Goal: Task Accomplishment & Management: Use online tool/utility

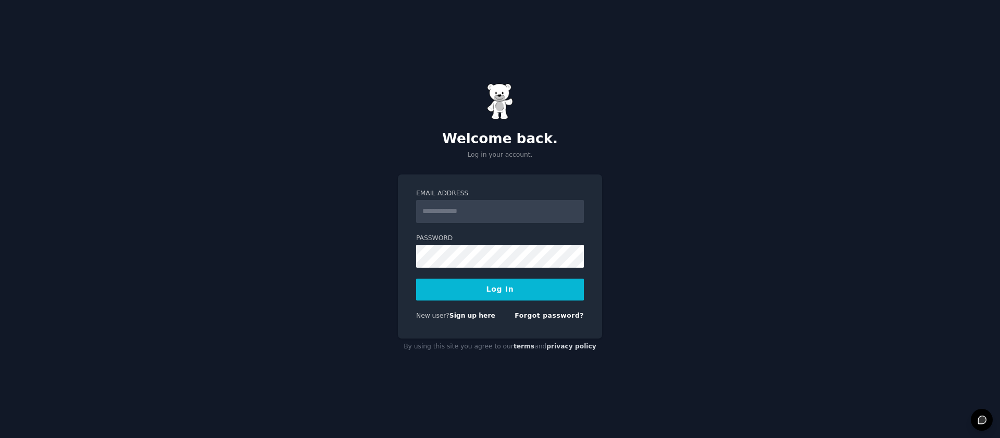
click at [441, 217] on input "Email Address" at bounding box center [500, 211] width 168 height 23
type input "**********"
click at [520, 291] on button "Log In" at bounding box center [500, 290] width 168 height 22
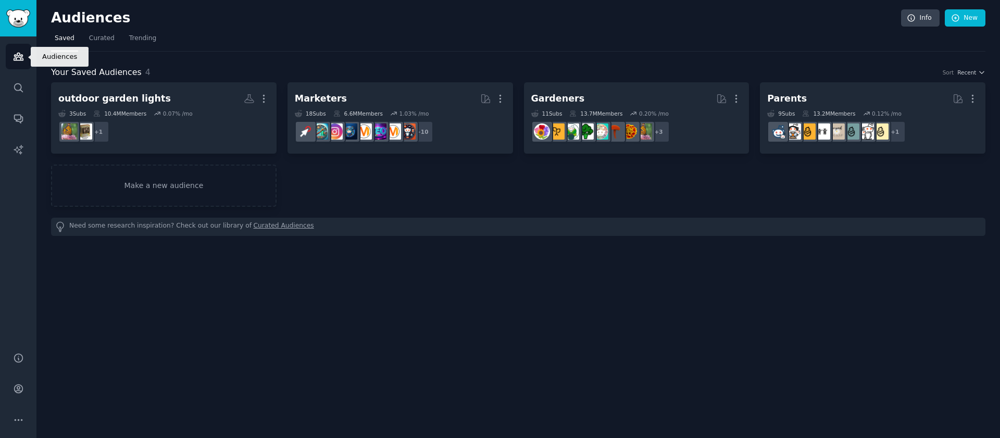
click at [28, 48] on link "Audiences" at bounding box center [19, 57] width 26 height 26
click at [15, 86] on icon "Sidebar" at bounding box center [18, 87] width 11 height 11
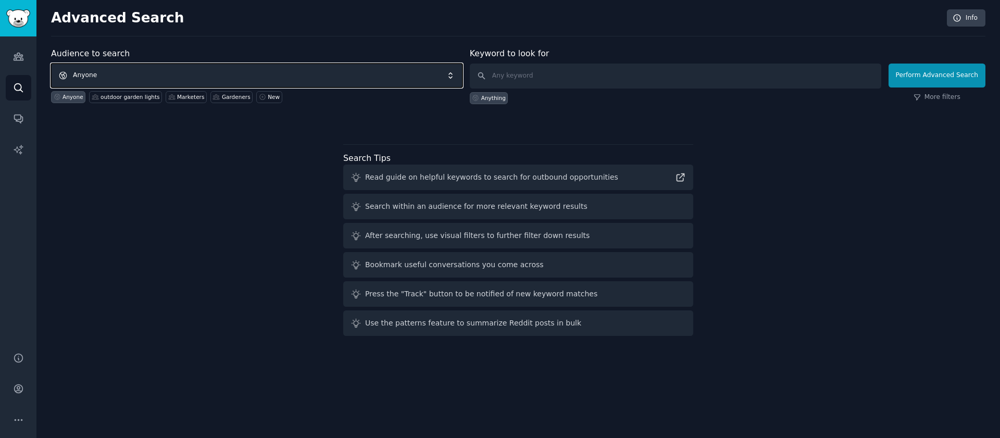
click at [108, 73] on span "Anyone" at bounding box center [257, 76] width 412 height 24
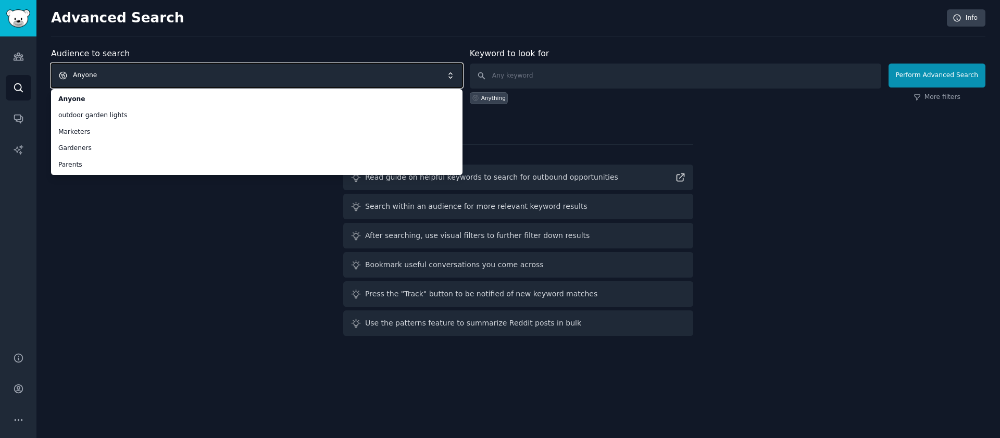
click at [113, 69] on span "Anyone" at bounding box center [257, 76] width 412 height 24
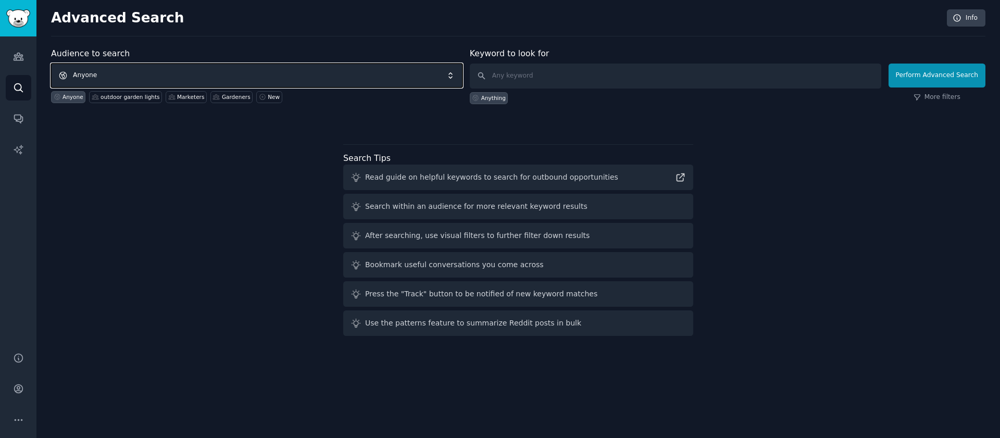
click at [108, 78] on span "Anyone" at bounding box center [257, 76] width 412 height 24
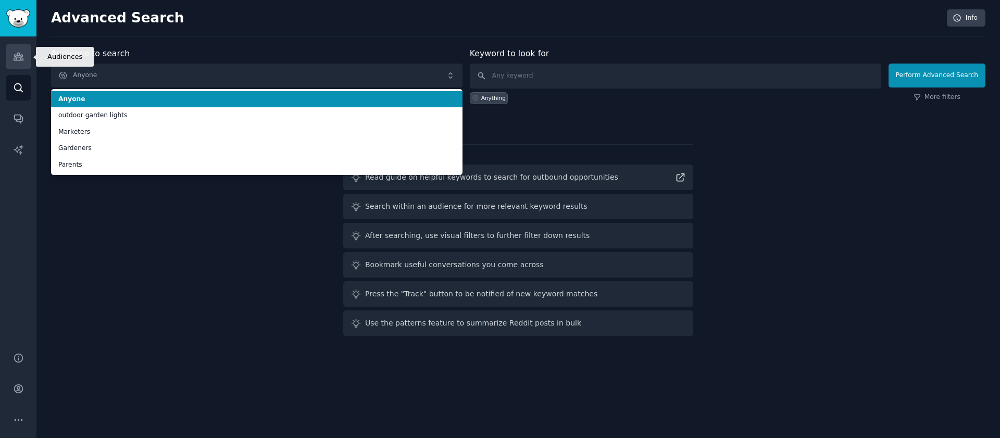
click at [13, 60] on icon "Sidebar" at bounding box center [18, 56] width 11 height 11
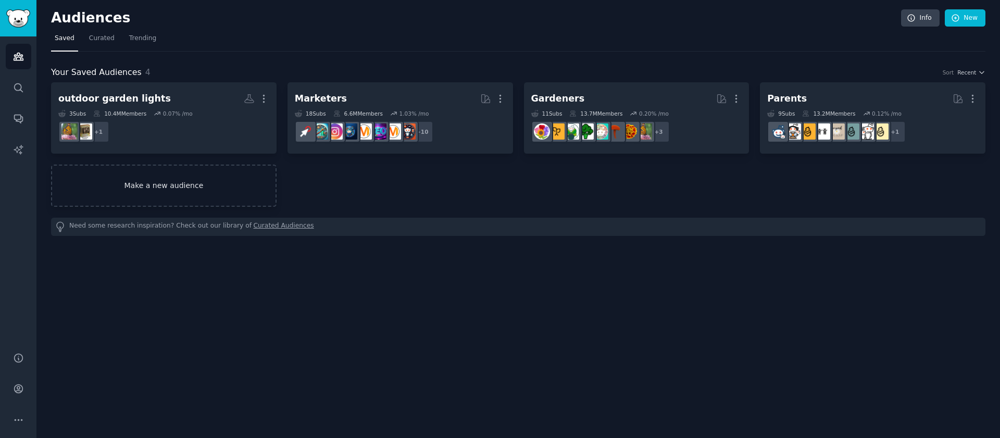
click at [162, 180] on link "Make a new audience" at bounding box center [164, 186] width 226 height 42
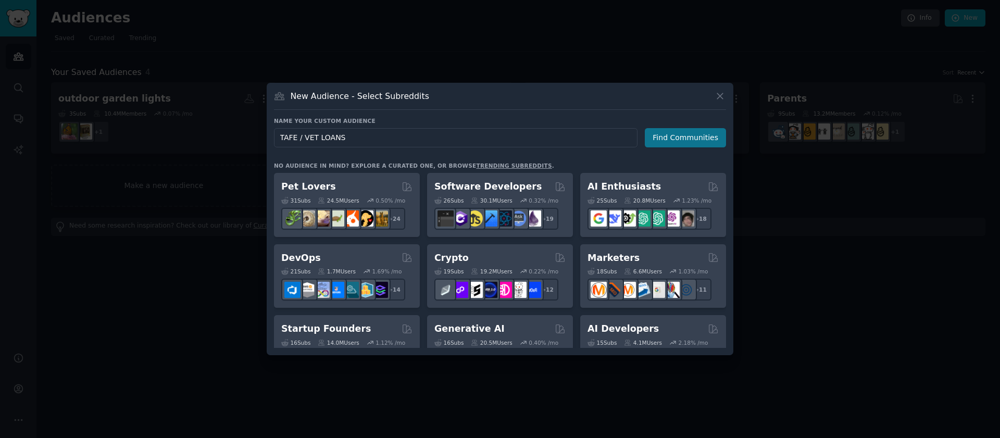
type input "TAFE / VET LOANS"
click at [673, 143] on button "Find Communities" at bounding box center [685, 137] width 81 height 19
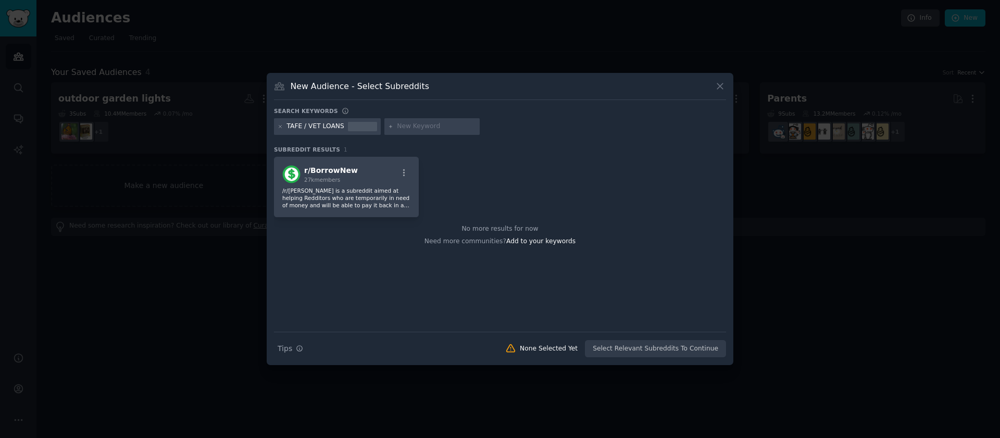
click at [304, 122] on div "TAFE / VET LOANS" at bounding box center [315, 126] width 57 height 9
click at [279, 125] on icon at bounding box center [281, 127] width 6 height 6
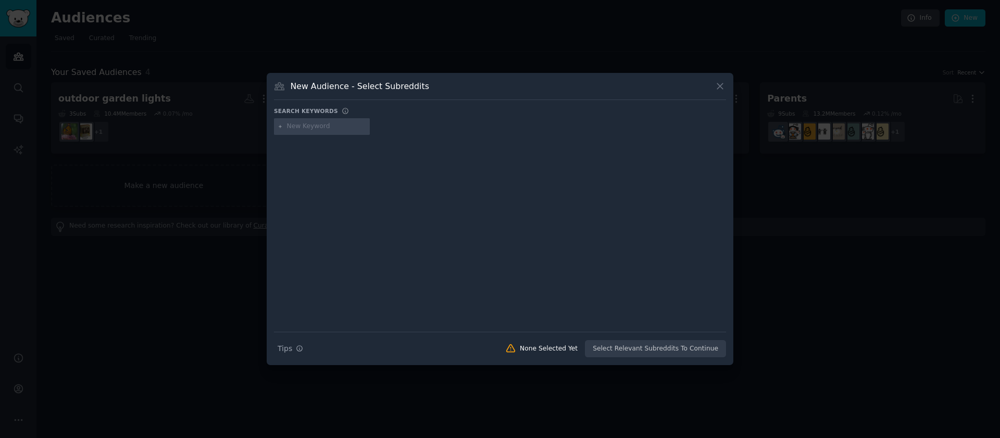
click at [320, 127] on input "text" at bounding box center [326, 126] width 79 height 9
type input "student loans"
click at [305, 183] on div at bounding box center [500, 226] width 452 height 175
click at [281, 123] on div "student loans" at bounding box center [322, 126] width 96 height 17
click at [280, 127] on icon at bounding box center [281, 127] width 6 height 6
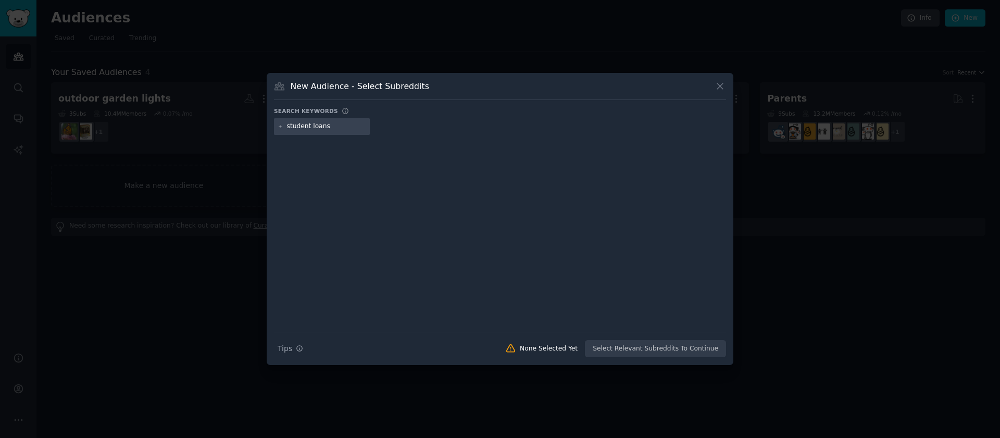
click at [711, 85] on div "New Audience - Select Subreddits" at bounding box center [500, 90] width 452 height 20
click at [719, 86] on icon at bounding box center [720, 87] width 6 height 6
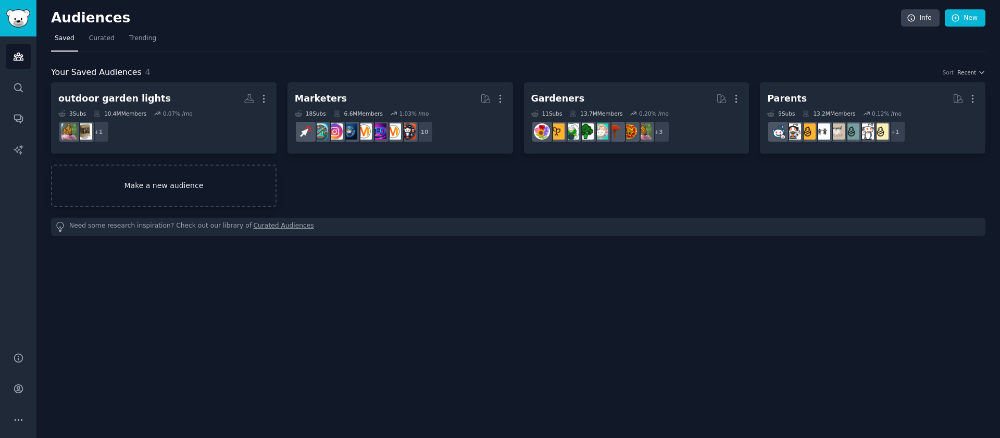
click at [178, 180] on link "Make a new audience" at bounding box center [164, 186] width 226 height 42
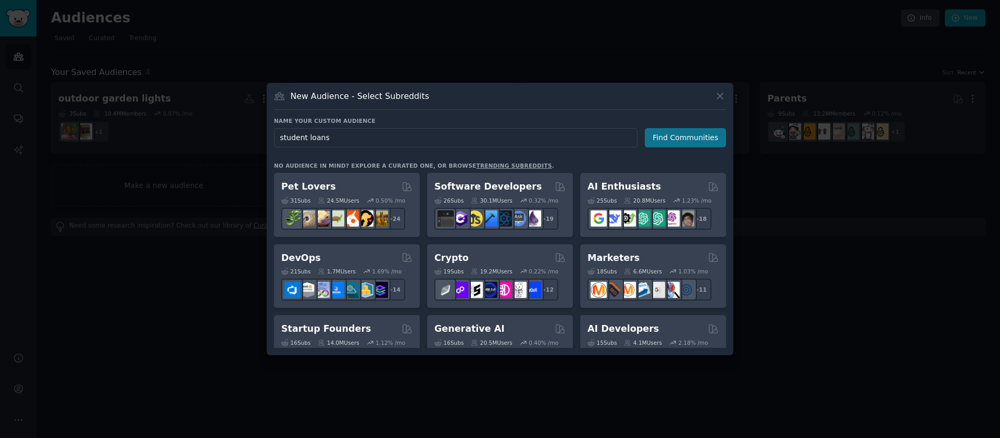
type input "student loans"
click at [688, 146] on button "Find Communities" at bounding box center [685, 137] width 81 height 19
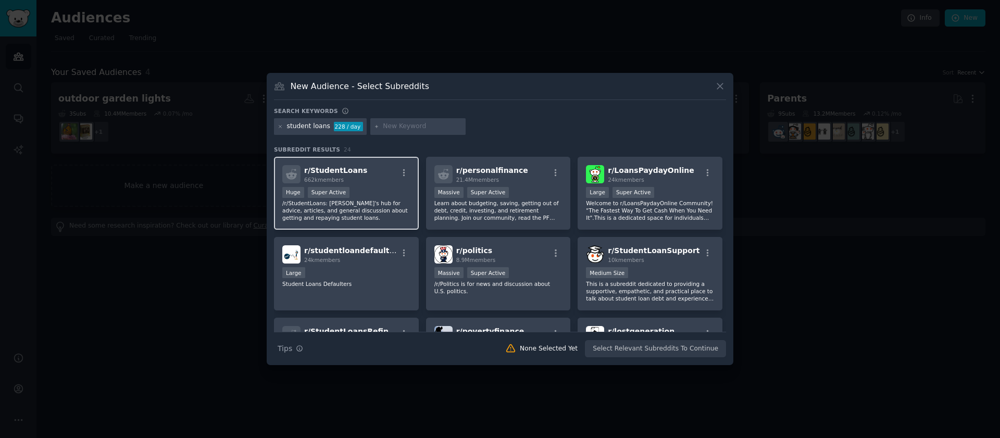
click at [349, 179] on div "662k members" at bounding box center [335, 179] width 63 height 7
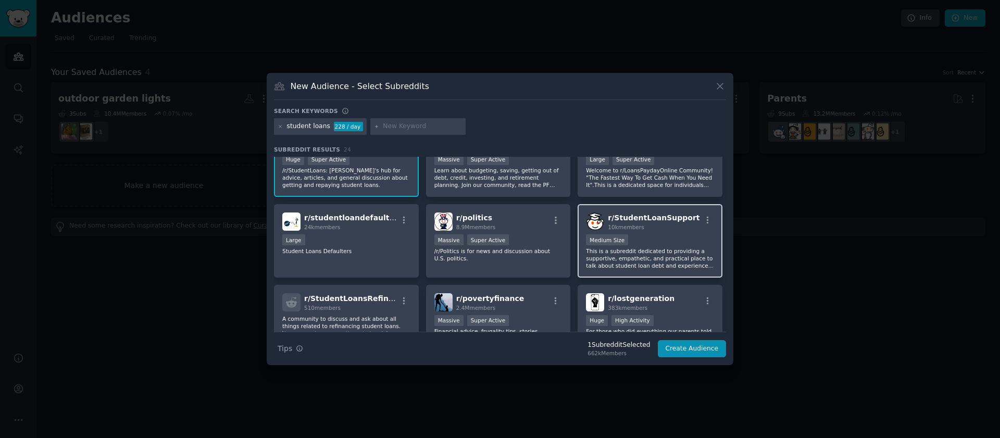
scroll to position [32, 0]
click at [618, 223] on span "10k members" at bounding box center [626, 226] width 36 height 6
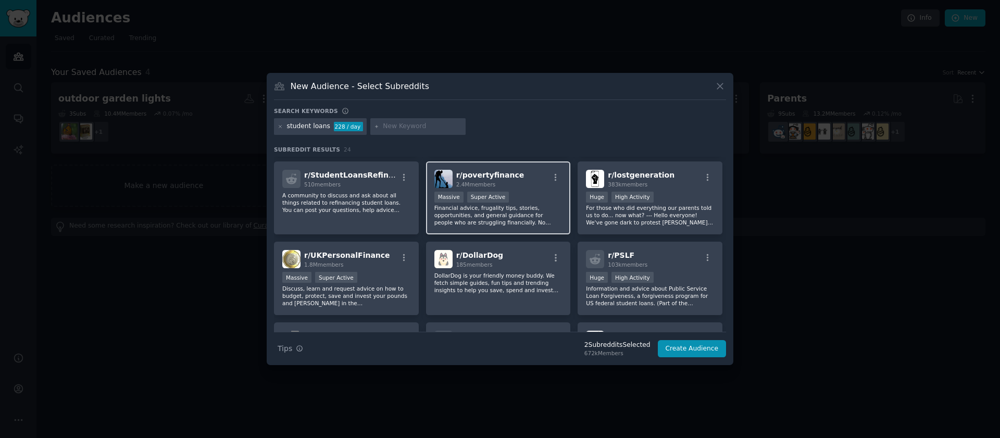
scroll to position [157, 0]
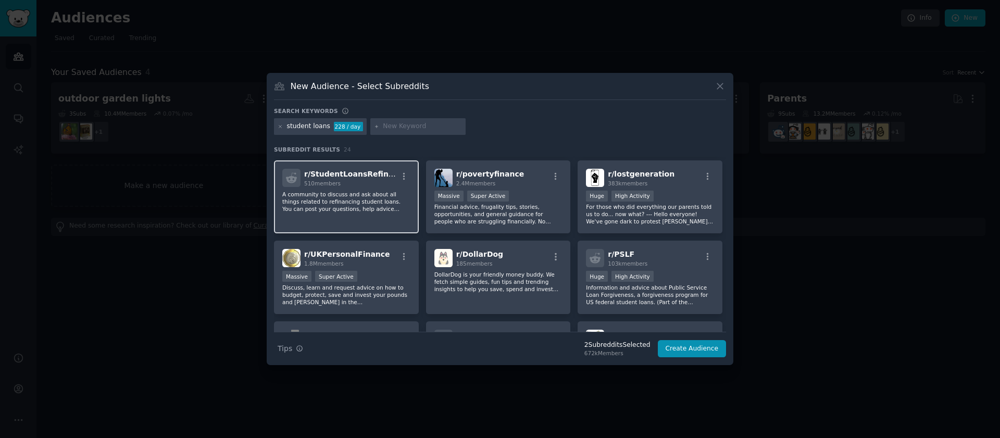
click at [365, 195] on p "A community to discuss and ask about all things related to refinancing student …" at bounding box center [346, 202] width 128 height 22
click at [387, 127] on input "text" at bounding box center [422, 126] width 79 height 9
type input "TAFE"
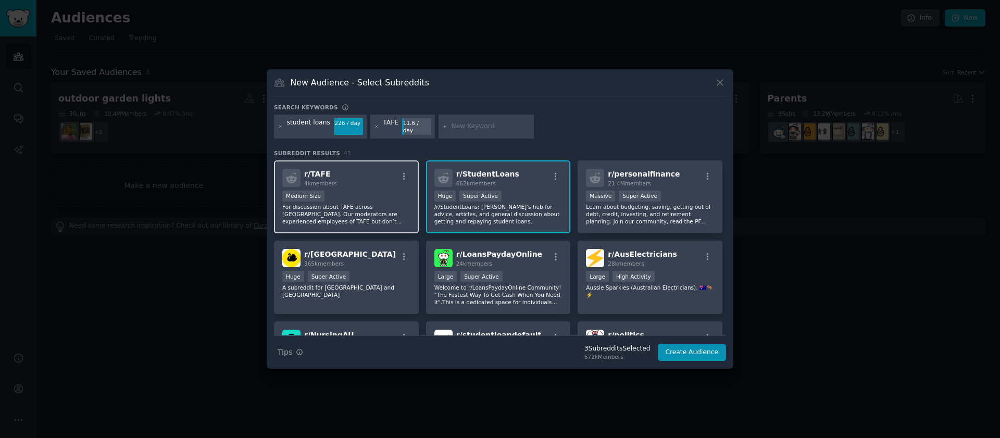
click at [382, 207] on p "For discussion about TAFE across [GEOGRAPHIC_DATA]. Our moderators are experien…" at bounding box center [346, 214] width 128 height 22
click at [466, 182] on span "662k members" at bounding box center [476, 183] width 40 height 6
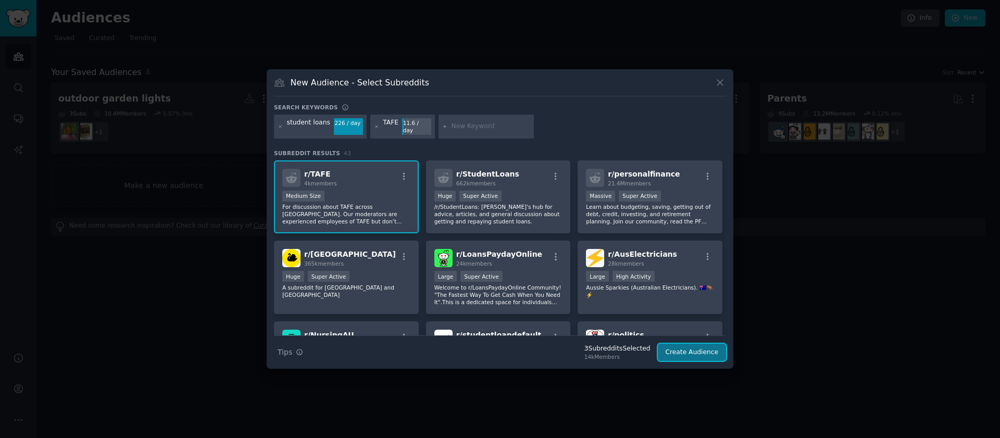
click at [698, 346] on button "Create Audience" at bounding box center [692, 353] width 69 height 18
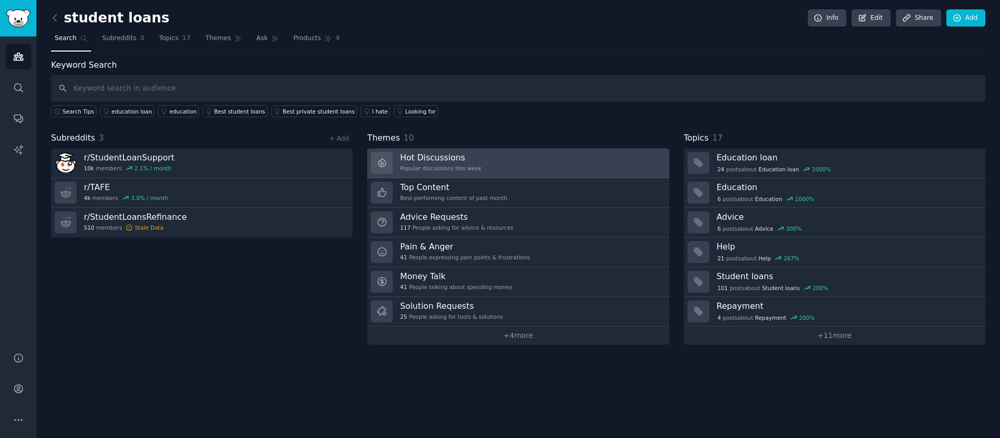
click at [426, 162] on h3 "Hot Discussions" at bounding box center [440, 157] width 81 height 11
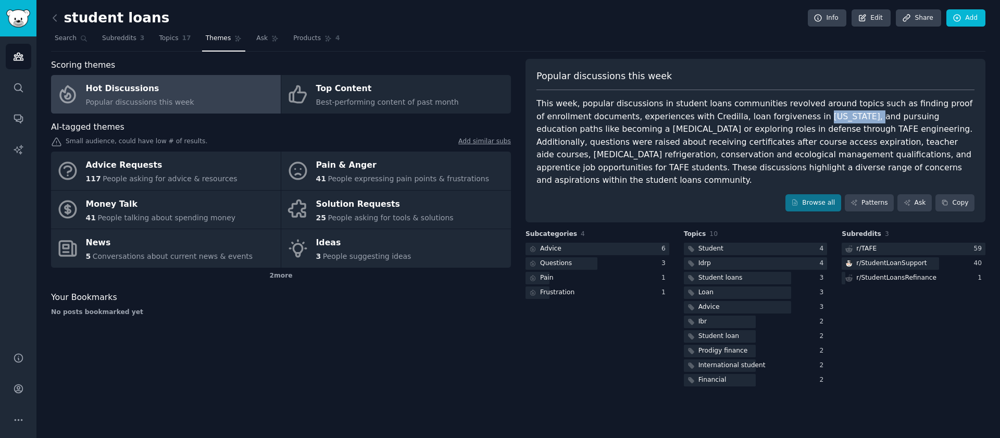
drag, startPoint x: 792, startPoint y: 118, endPoint x: 842, endPoint y: 116, distance: 49.5
click at [842, 116] on div "This week, popular discussions in student loans communities revolved around top…" at bounding box center [756, 142] width 438 height 90
click at [773, 126] on div "This week, popular discussions in student loans communities revolved around top…" at bounding box center [756, 142] width 438 height 90
click at [21, 57] on icon "Sidebar" at bounding box center [18, 56] width 9 height 7
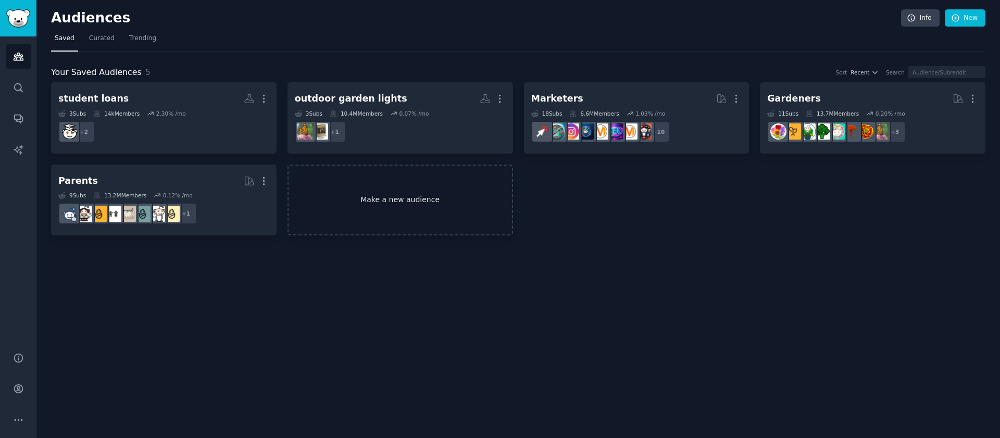
click at [368, 208] on link "Make a new audience" at bounding box center [401, 200] width 226 height 71
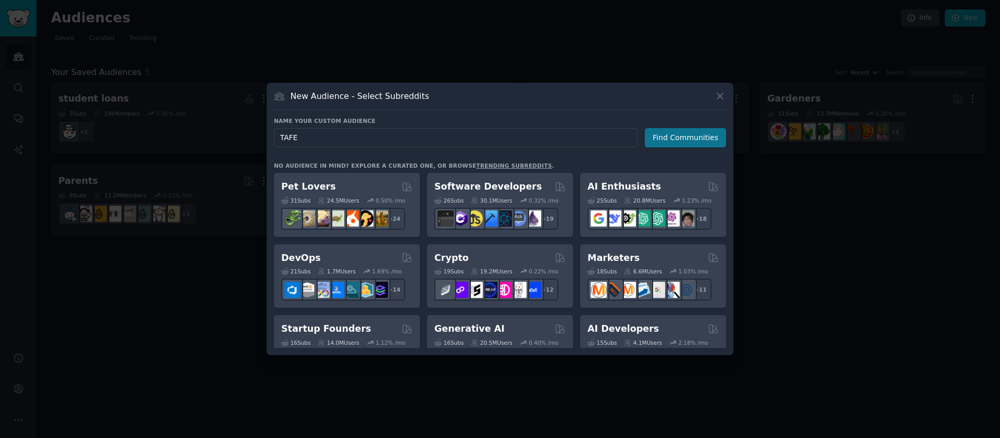
type input "TAFE"
click at [675, 139] on button "Find Communities" at bounding box center [685, 137] width 81 height 19
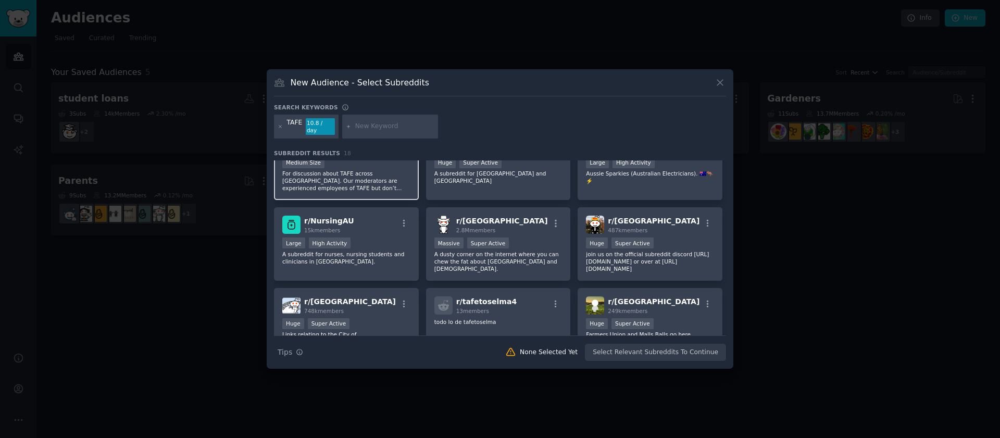
scroll to position [28, 0]
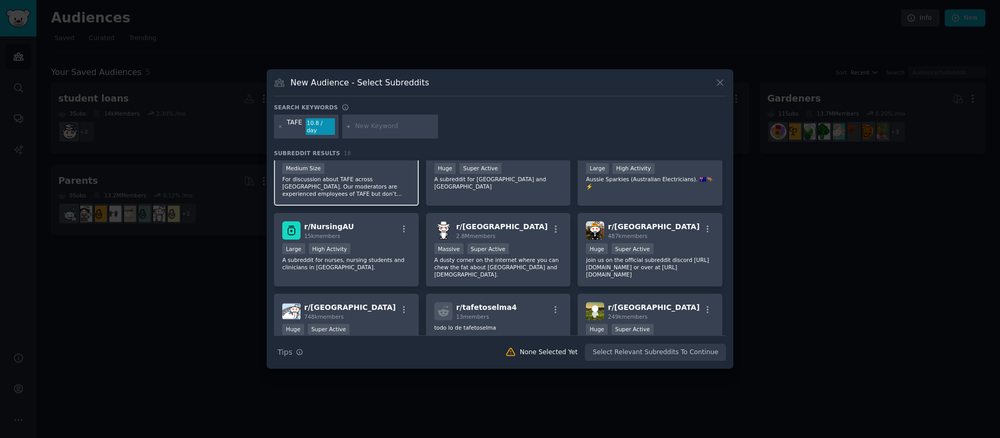
click at [384, 185] on p "For discussion about TAFE across [GEOGRAPHIC_DATA]. Our moderators are experien…" at bounding box center [346, 187] width 128 height 22
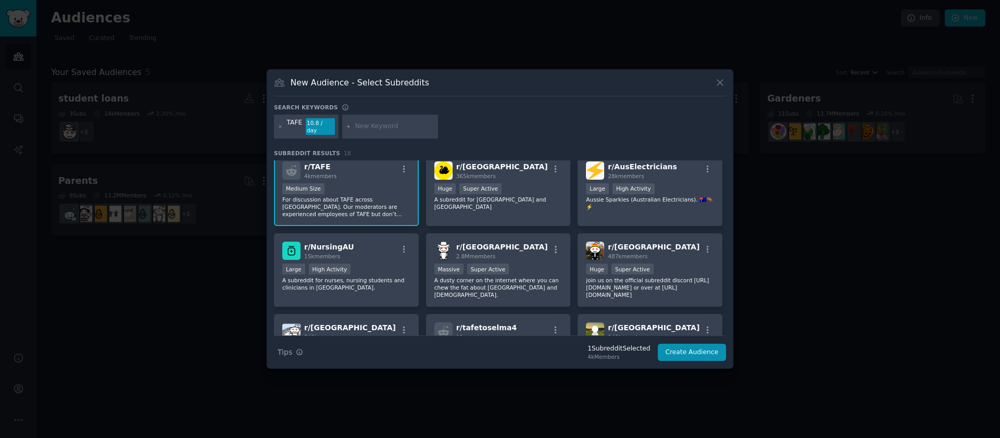
scroll to position [0, 0]
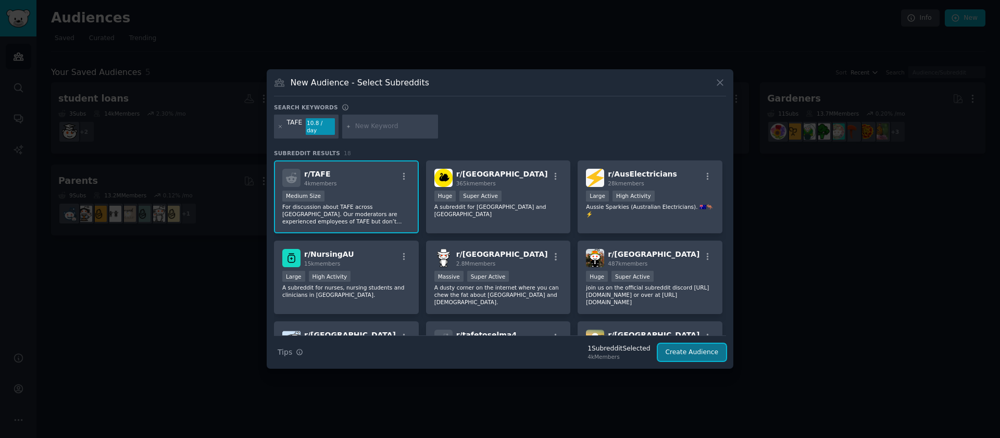
click at [697, 345] on button "Create Audience" at bounding box center [692, 353] width 69 height 18
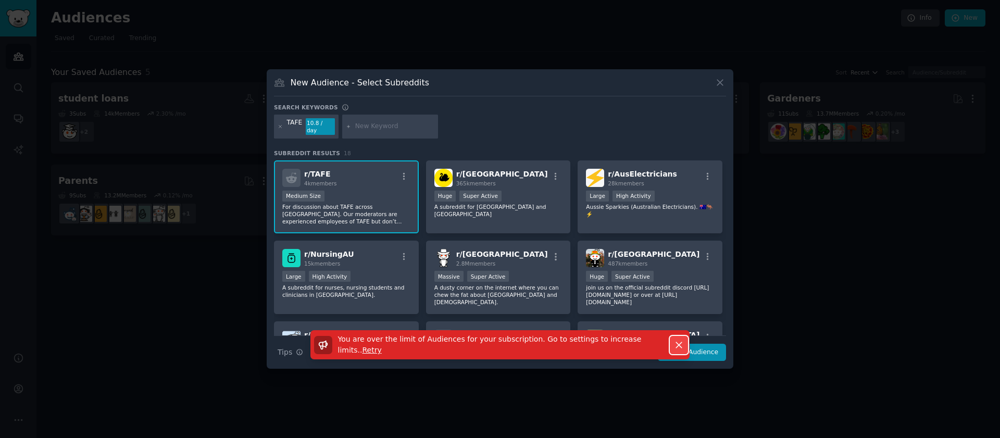
click at [681, 342] on icon "button" at bounding box center [679, 345] width 11 height 11
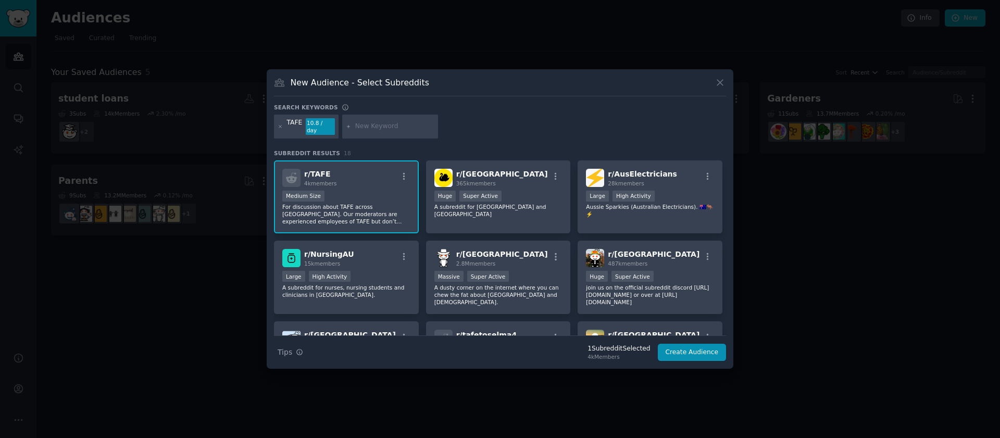
click at [727, 84] on div "New Audience - Select Subreddits Search keywords TAFE 10.8 / day Subreddit Resu…" at bounding box center [500, 219] width 467 height 300
click at [718, 86] on icon at bounding box center [720, 83] width 6 height 6
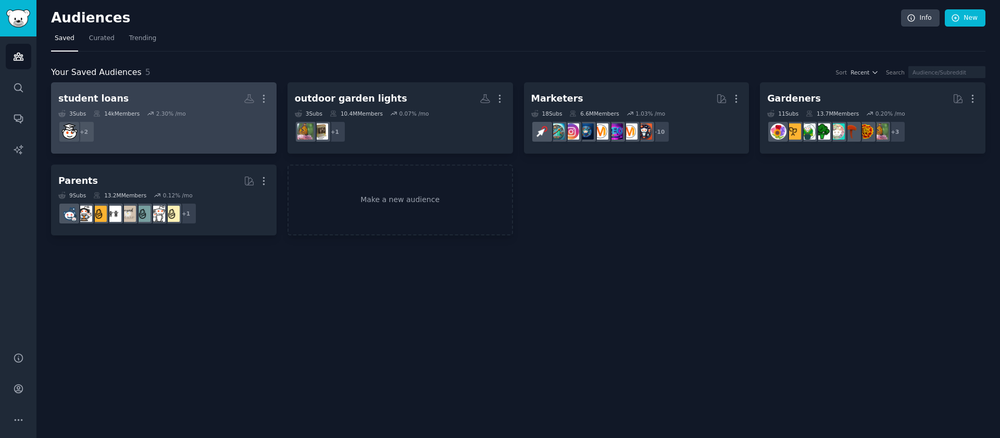
click at [150, 116] on icon at bounding box center [150, 113] width 7 height 7
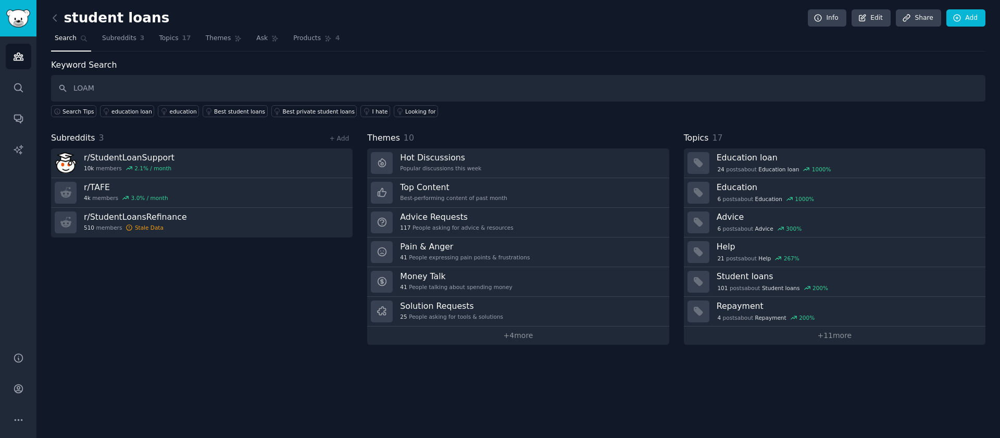
type input "LOAM"
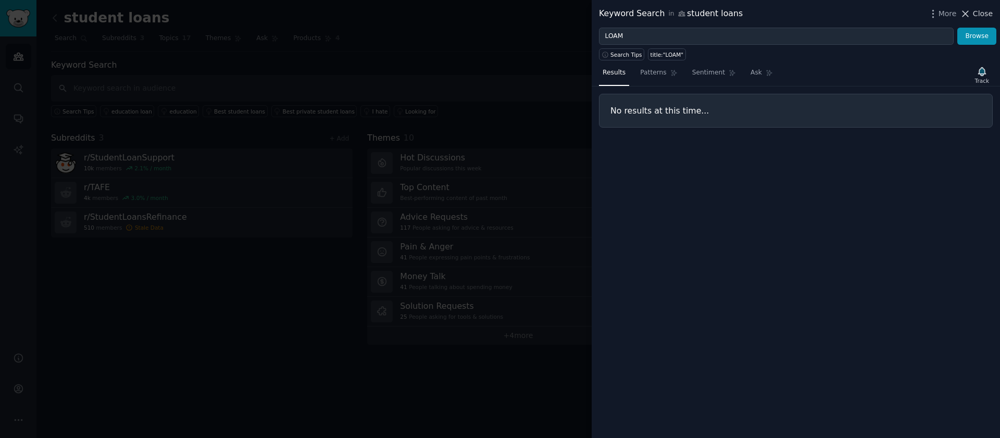
click at [969, 15] on icon at bounding box center [965, 13] width 11 height 11
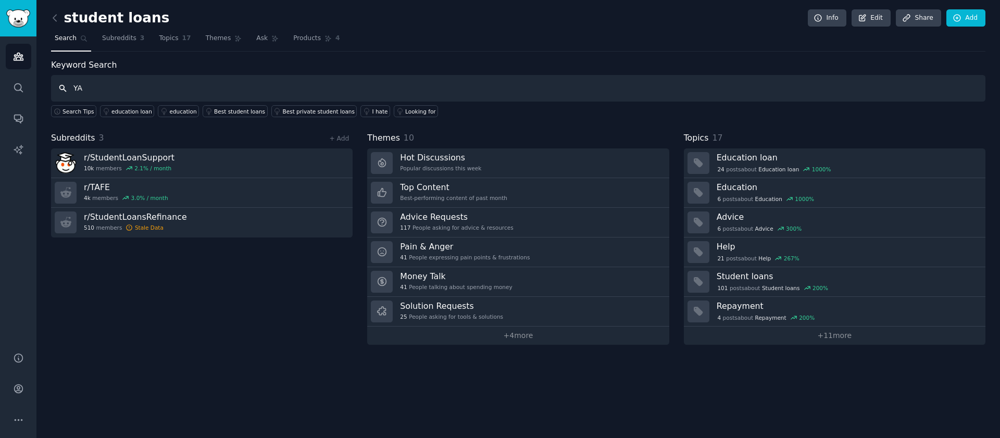
type input "Y"
type input "tafe"
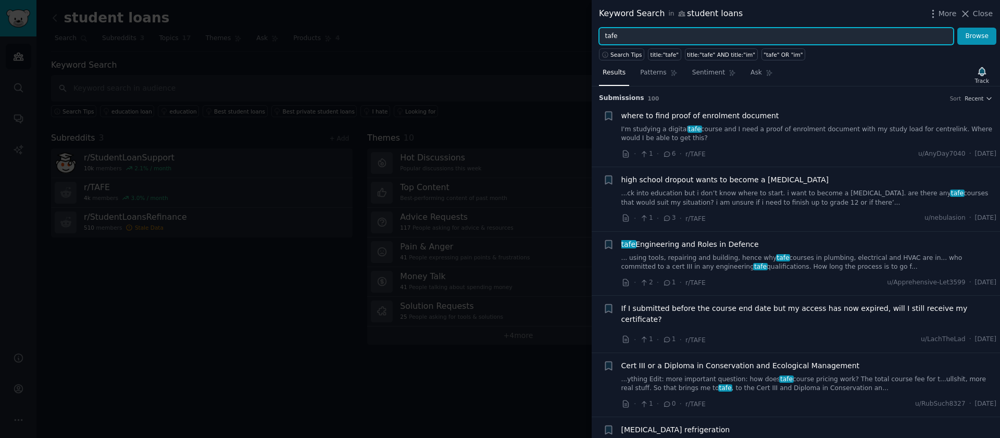
click at [801, 34] on input "tafe" at bounding box center [776, 37] width 355 height 18
click at [958, 28] on button "Browse" at bounding box center [977, 37] width 39 height 18
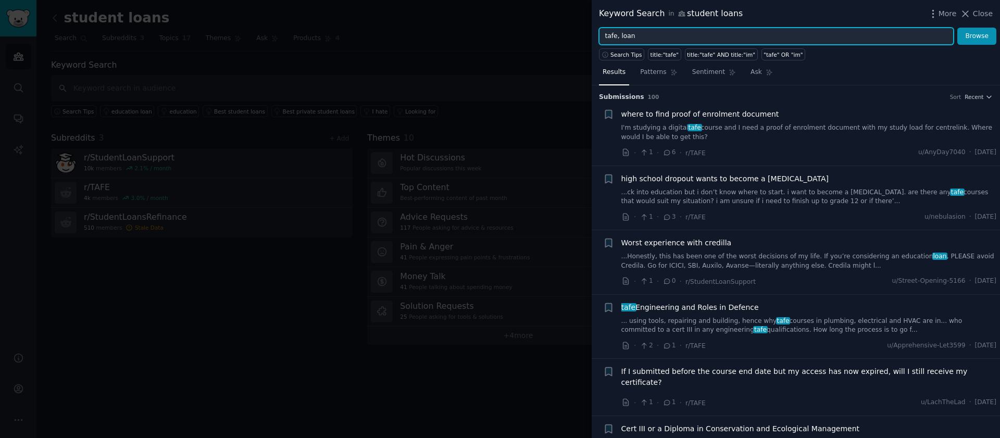
click at [618, 37] on input "tafe, loan" at bounding box center [776, 37] width 355 height 18
click at [958, 28] on button "Browse" at bounding box center [977, 37] width 39 height 18
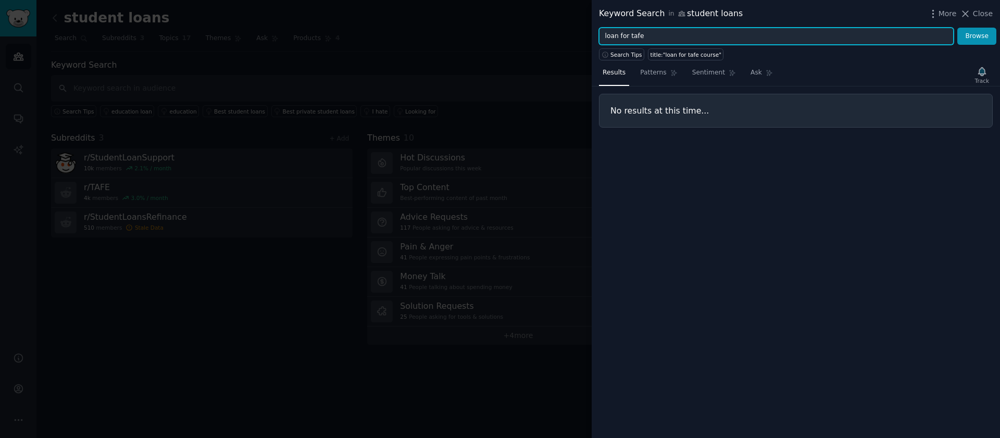
click at [958, 28] on button "Browse" at bounding box center [977, 37] width 39 height 18
type input "loan"
click at [958, 28] on button "Browse" at bounding box center [977, 37] width 39 height 18
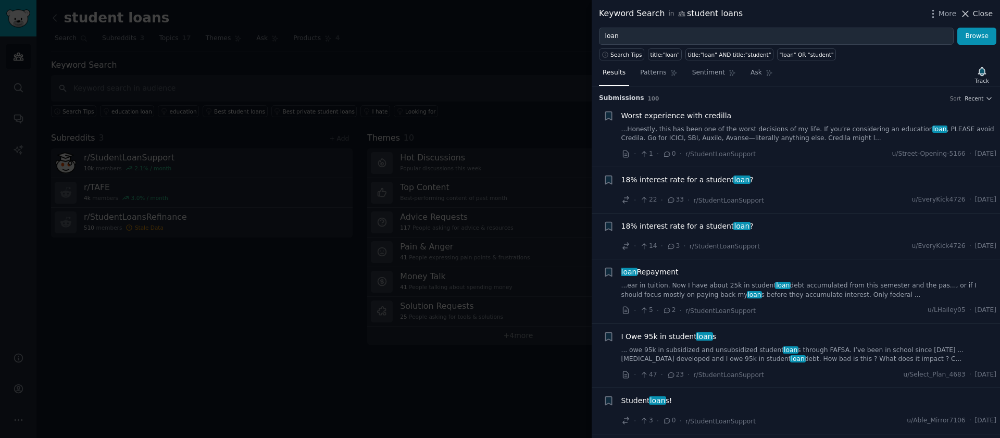
click at [967, 16] on icon at bounding box center [965, 13] width 11 height 11
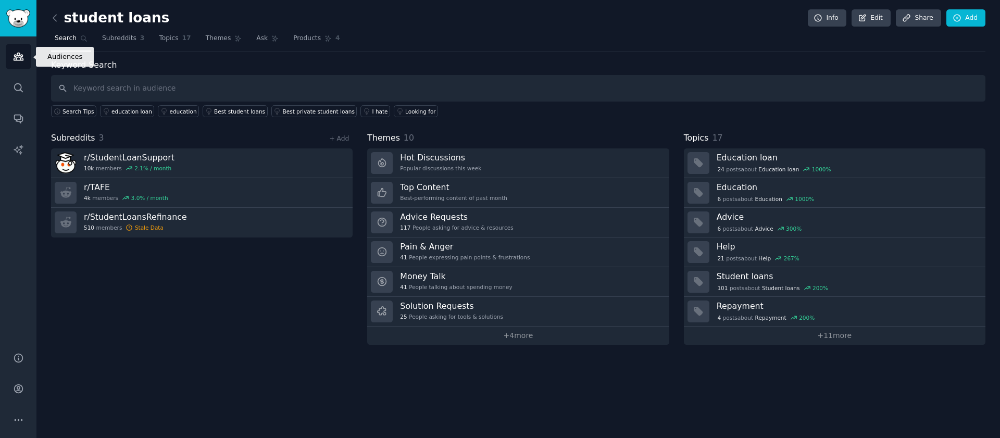
click at [25, 58] on link "Audiences" at bounding box center [19, 57] width 26 height 26
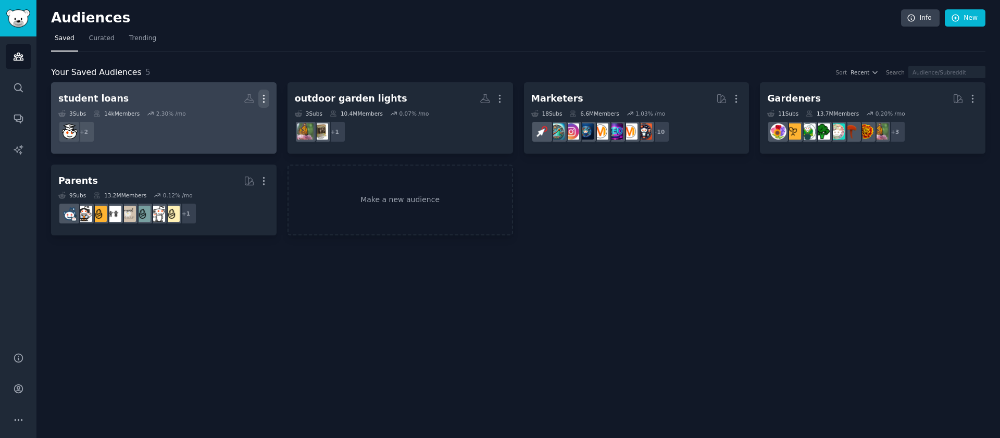
click at [265, 100] on icon "button" at bounding box center [263, 98] width 11 height 11
click at [240, 125] on p "Delete" at bounding box center [235, 120] width 24 height 11
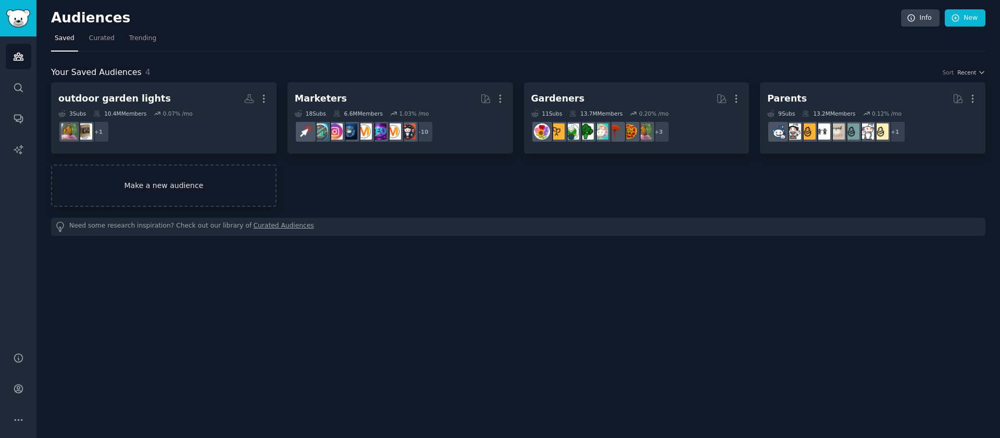
click at [167, 183] on link "Make a new audience" at bounding box center [164, 186] width 226 height 42
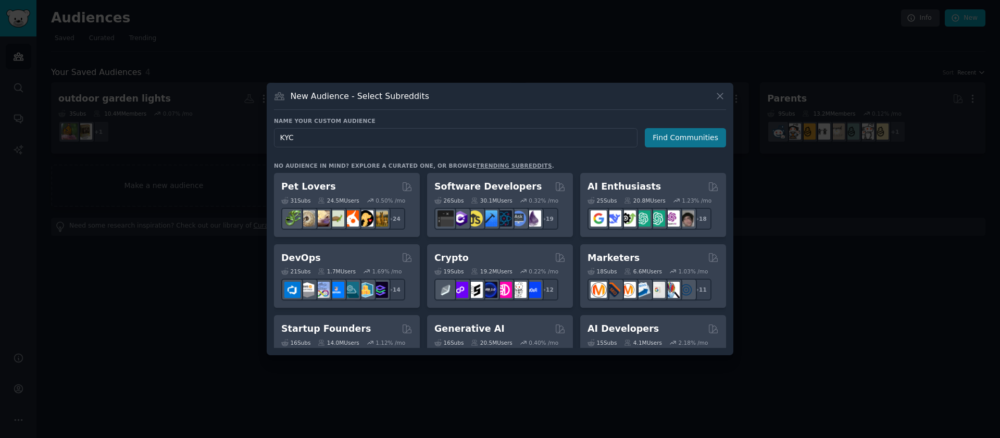
type input "KYC"
click at [661, 136] on button "Find Communities" at bounding box center [685, 137] width 81 height 19
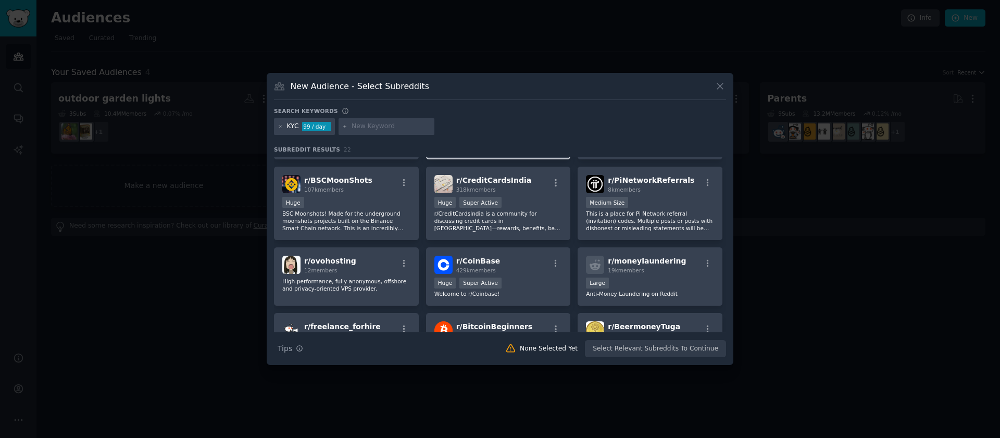
scroll to position [253, 0]
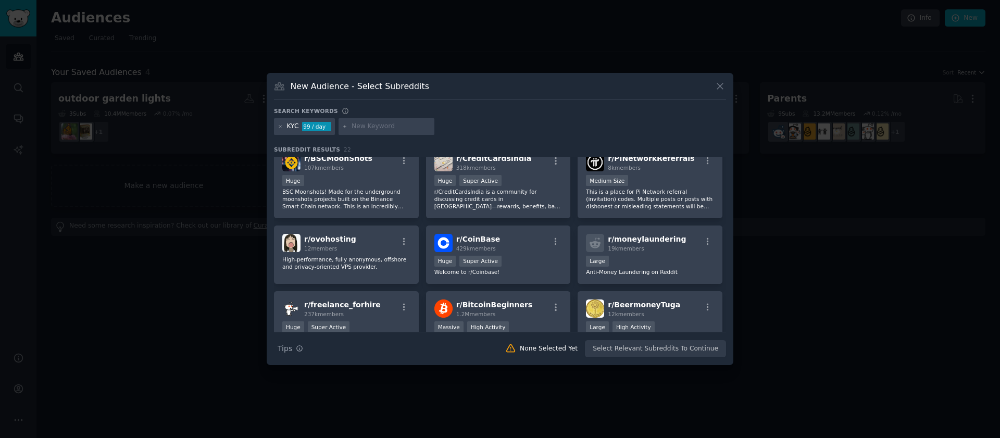
click at [288, 125] on div "KYC" at bounding box center [293, 126] width 12 height 9
click at [283, 126] on div "KYC 99 / day" at bounding box center [304, 126] width 61 height 17
click at [288, 113] on h3 "Search keywords" at bounding box center [306, 110] width 64 height 7
click at [278, 126] on icon at bounding box center [281, 127] width 6 height 6
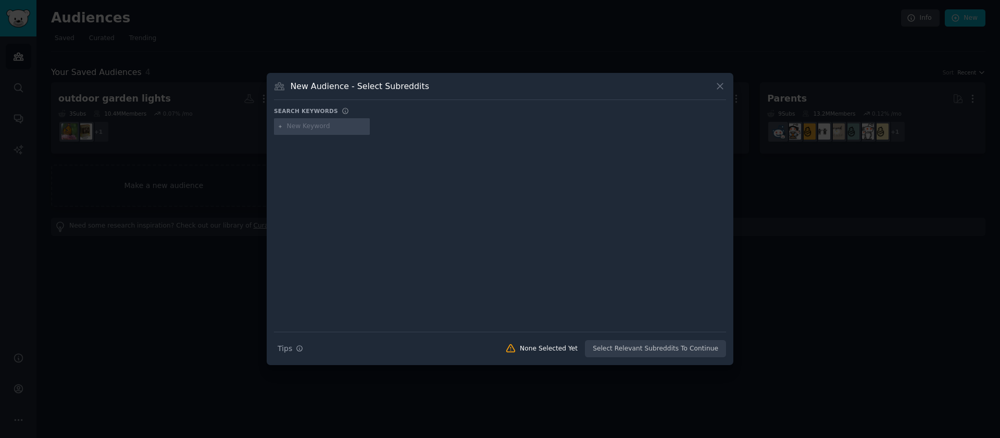
click at [298, 129] on input "text" at bounding box center [326, 126] width 79 height 9
type input "KNOW YOUR CUSTOMER"
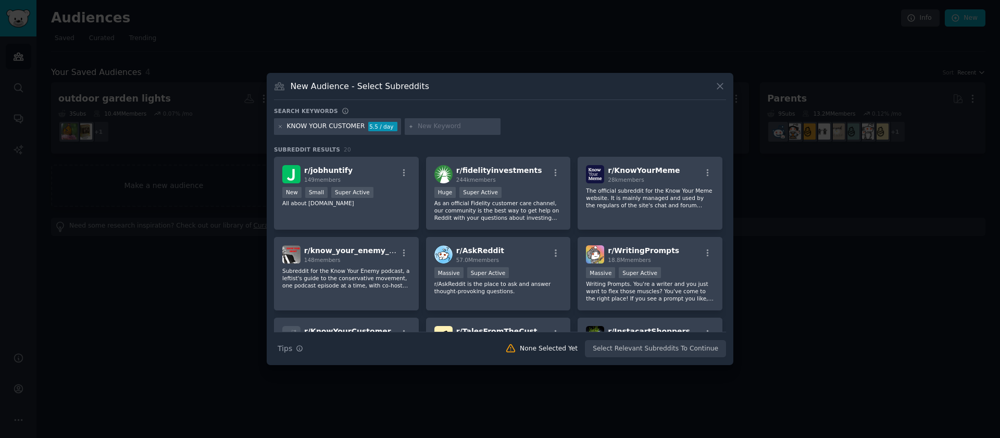
click at [322, 128] on div "KNOW YOUR CUSTOMER" at bounding box center [326, 126] width 78 height 9
click at [280, 125] on icon at bounding box center [281, 127] width 6 height 6
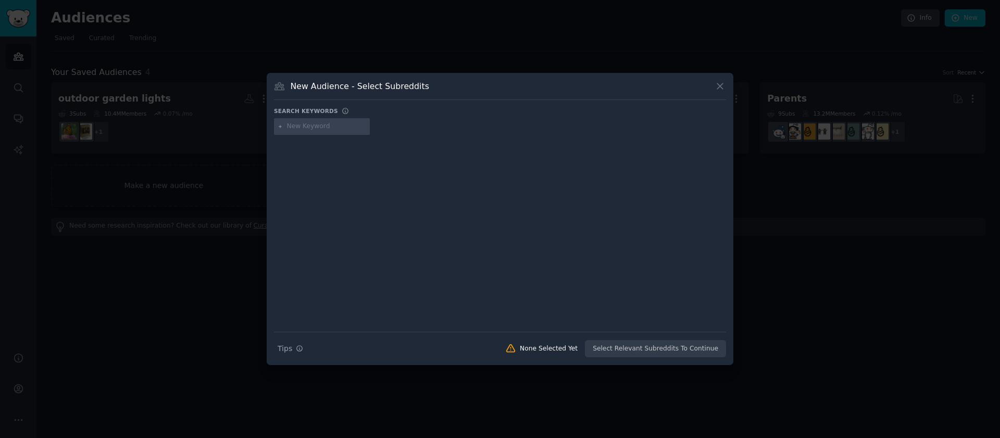
click at [298, 127] on input "text" at bounding box center [326, 126] width 79 height 9
type input "KYC"
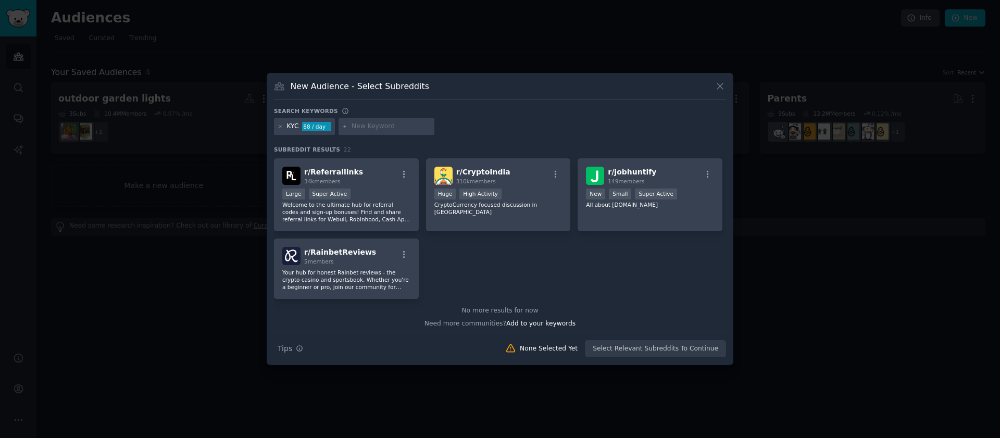
scroll to position [470, 0]
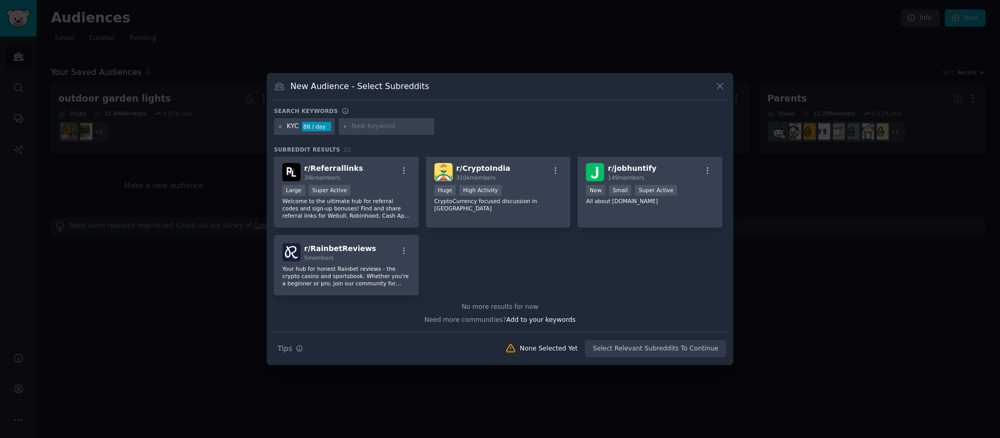
click at [280, 127] on icon at bounding box center [280, 126] width 3 height 3
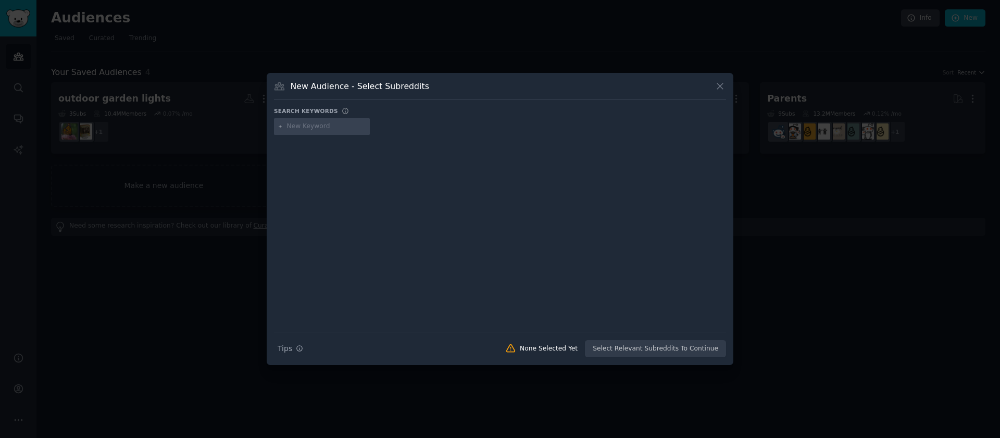
click at [295, 124] on input "text" at bounding box center [326, 126] width 79 height 9
type input "SHARK NETS"
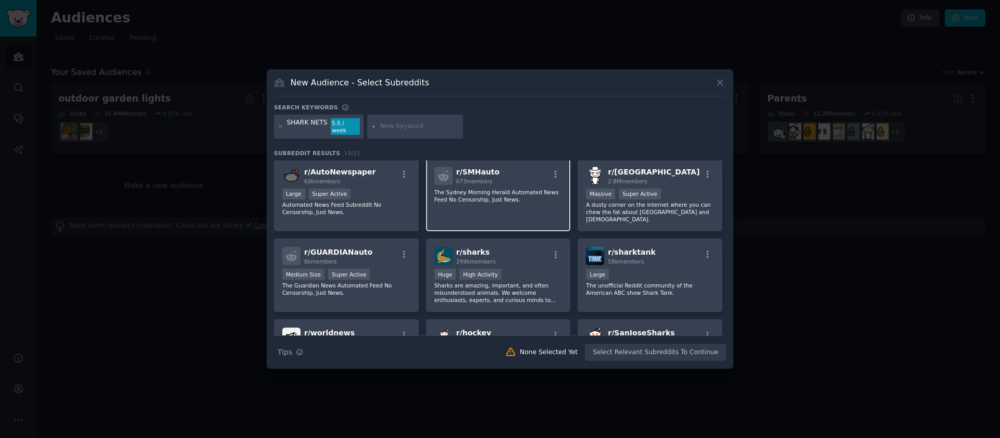
scroll to position [1, 0]
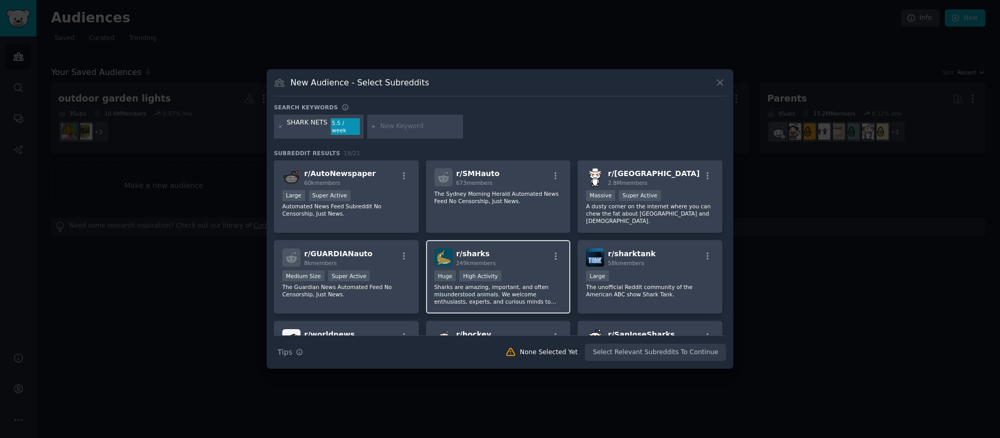
click at [518, 249] on div "r/ sharks 249k members" at bounding box center [498, 258] width 128 height 18
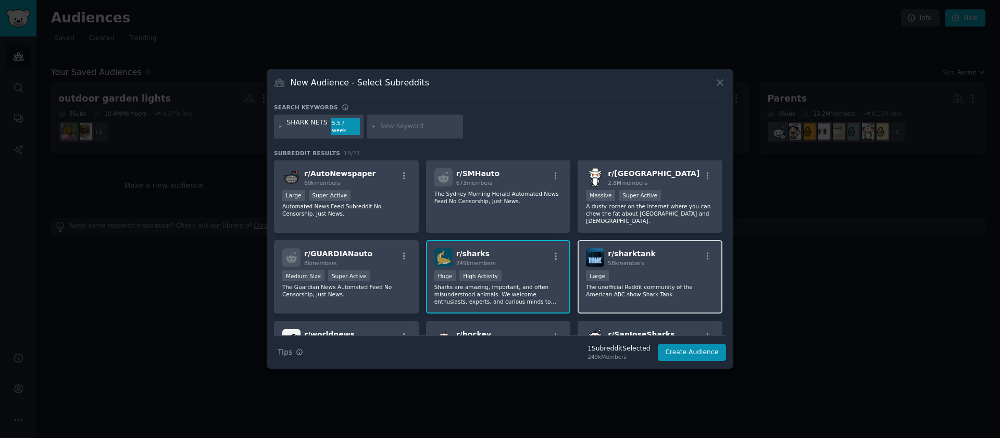
click at [676, 256] on div "r/ sharktank 58k members" at bounding box center [650, 258] width 128 height 18
click at [631, 260] on span "58k members" at bounding box center [626, 263] width 36 height 6
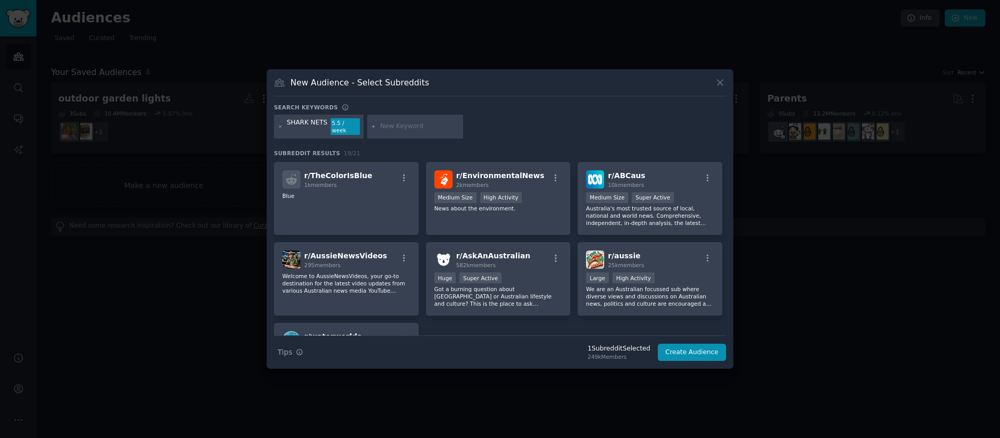
scroll to position [321, 0]
click at [528, 151] on h3 "Subreddit Results 19 / 21" at bounding box center [500, 153] width 452 height 7
click at [525, 180] on div "2k members" at bounding box center [500, 183] width 88 height 7
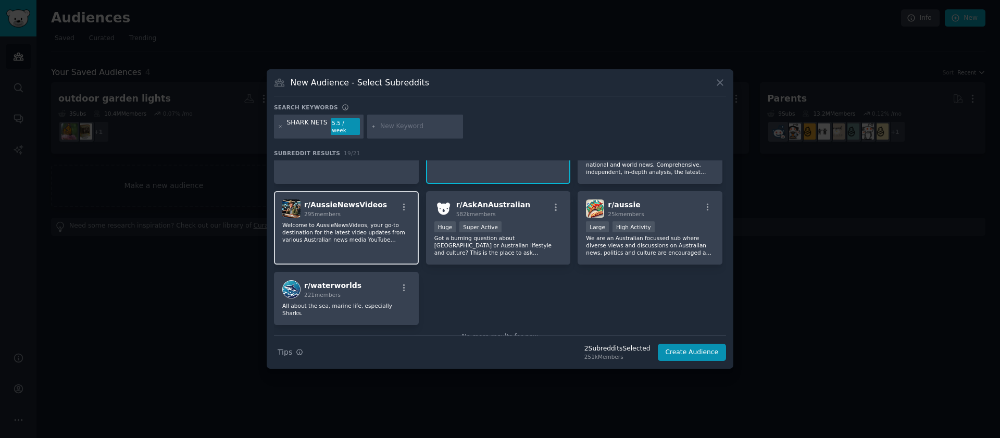
scroll to position [383, 0]
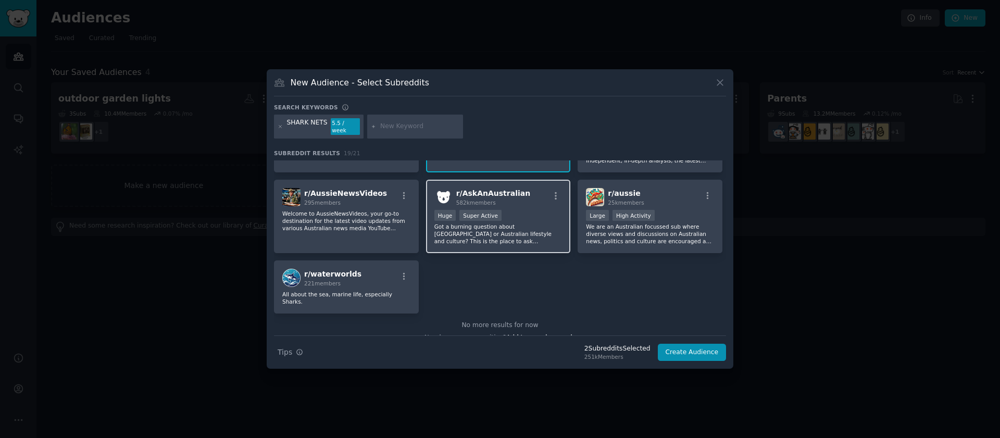
click at [525, 188] on div "r/ AskAnAustralian 582k members" at bounding box center [498, 197] width 128 height 18
click at [699, 352] on button "Create Audience" at bounding box center [692, 353] width 69 height 18
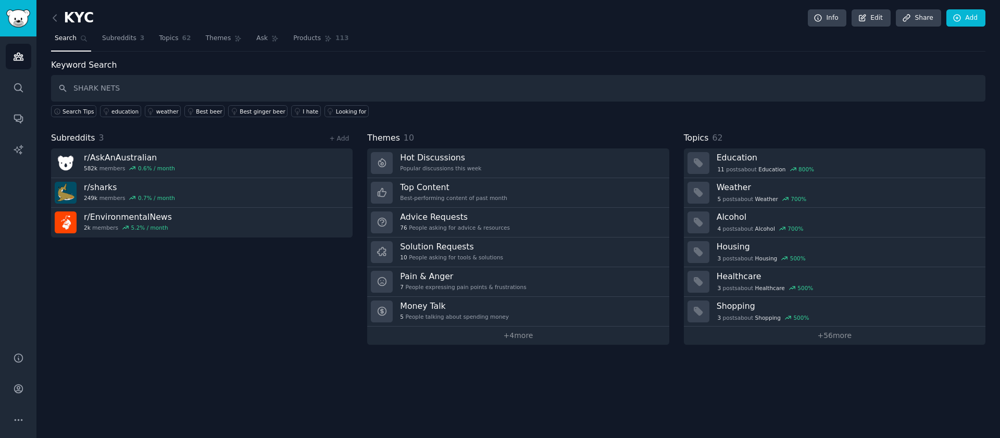
type input "SHARK NETS"
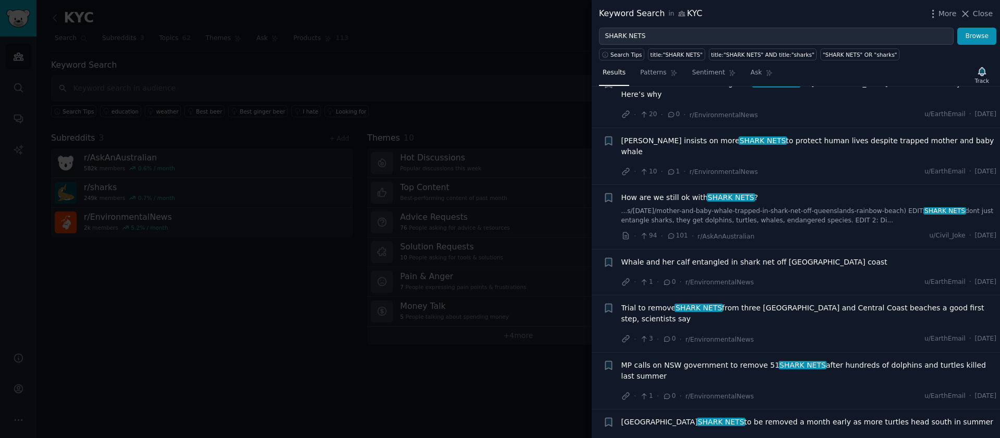
scroll to position [105, 0]
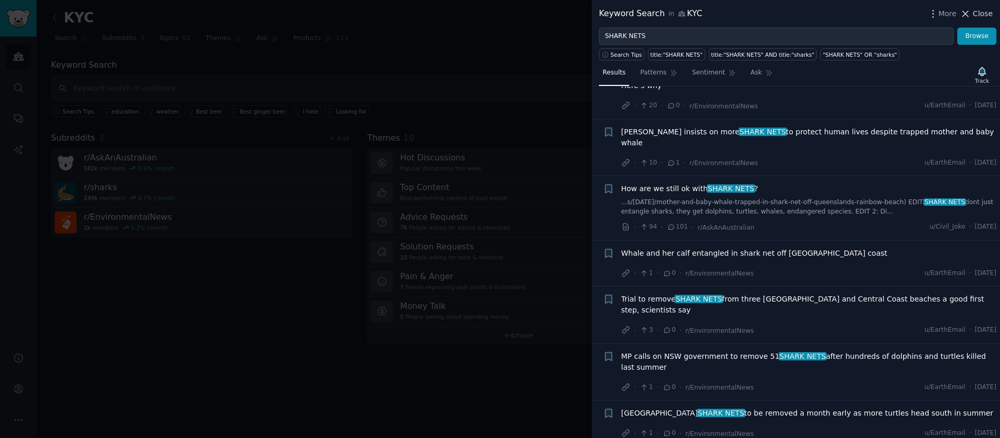
click at [971, 16] on icon at bounding box center [965, 13] width 11 height 11
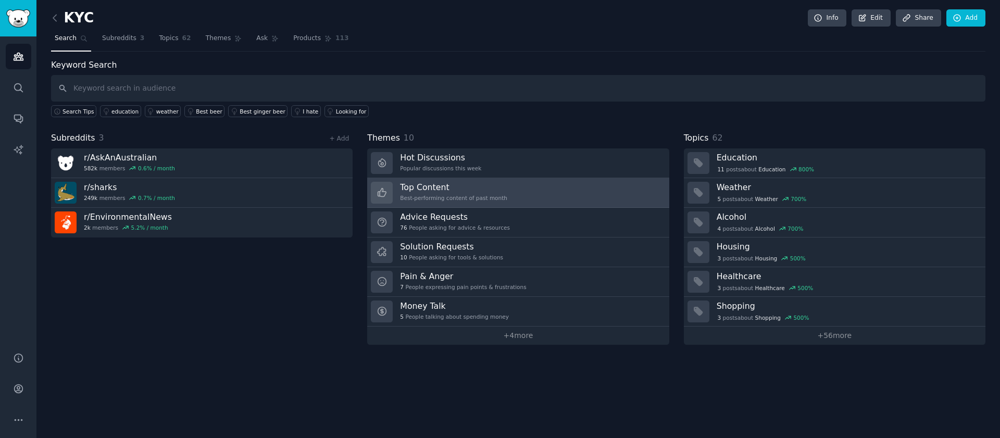
click at [493, 196] on div "Best-performing content of past month" at bounding box center [453, 197] width 107 height 7
